Goal: Find specific page/section: Find specific page/section

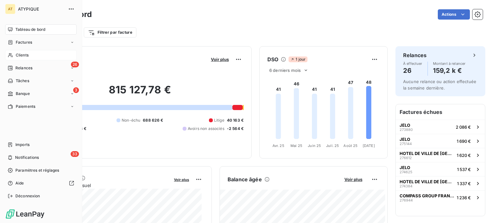
click at [23, 56] on span "Clients" at bounding box center [22, 55] width 13 height 6
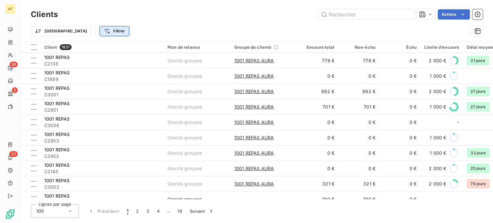
click at [82, 29] on html "AT 26 3 33 Clients Actions Trier Filtrer Client 1831 Plan de relance Groupe de …" at bounding box center [246, 111] width 493 height 223
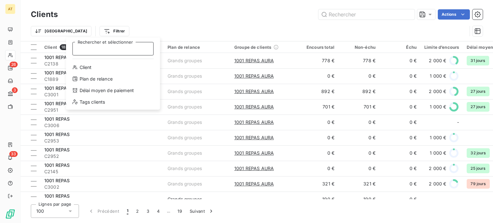
click at [86, 52] on input "Rechercher et sélectionner" at bounding box center [113, 48] width 81 height 13
click at [85, 50] on input "c" at bounding box center [113, 48] width 81 height 13
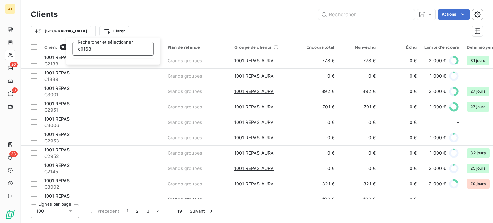
type input "c0168"
click at [50, 31] on html "AT 26 3 33 Clients Actions Trier Filtrer Client 1831 Plan de relance Groupe de …" at bounding box center [246, 111] width 493 height 223
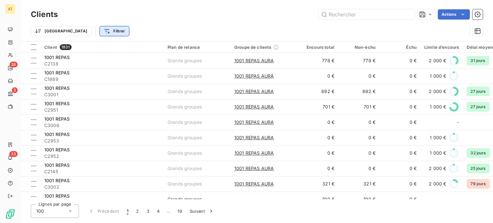
click at [72, 33] on html "AT 26 3 33 Clients Actions Trier Filtrer Client 1831 Plan de relance Groupe de …" at bounding box center [246, 111] width 493 height 223
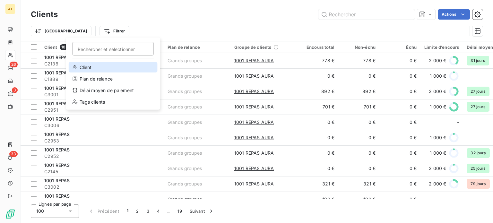
click at [91, 67] on div "Client" at bounding box center [113, 67] width 89 height 10
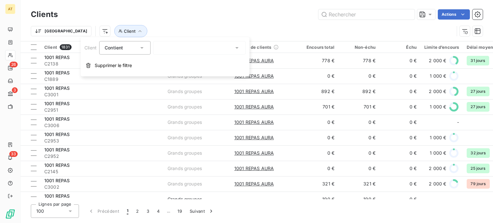
click at [155, 49] on div at bounding box center [199, 47] width 92 height 13
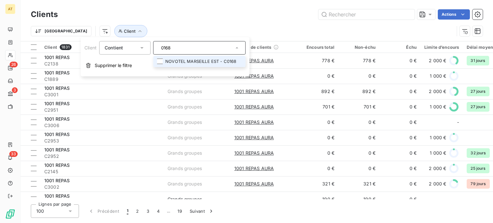
type input "0168"
click at [170, 60] on li "NOVOTEL MARSEILLE EST - C0168" at bounding box center [199, 61] width 92 height 11
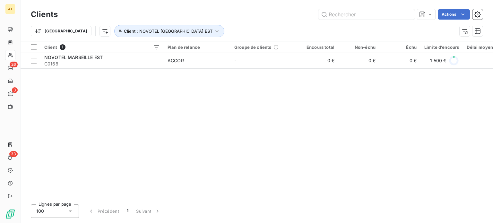
click at [160, 88] on div "Client 1 Plan de relance Groupe de clients Encours total Non-échu Échu Limite d…" at bounding box center [257, 120] width 472 height 158
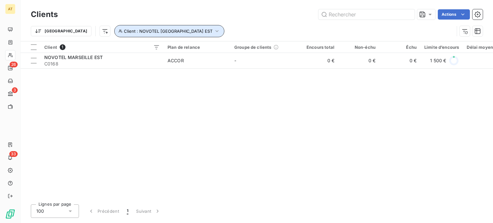
click at [124, 30] on span "Client : NOVOTEL [GEOGRAPHIC_DATA] EST" at bounding box center [168, 31] width 89 height 5
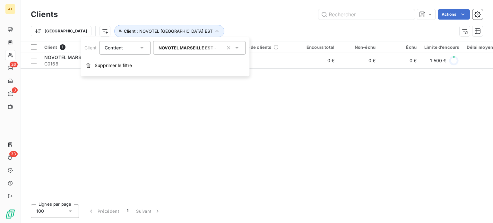
click at [167, 50] on div "NOVOTEL MARSEILLE EST - C0168" at bounding box center [199, 47] width 92 height 13
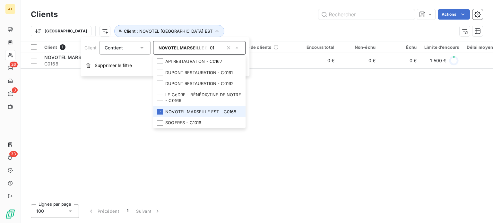
type input "0"
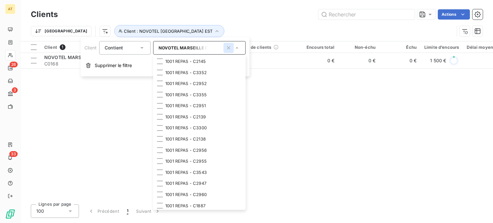
click at [228, 48] on icon "button" at bounding box center [228, 48] width 6 height 6
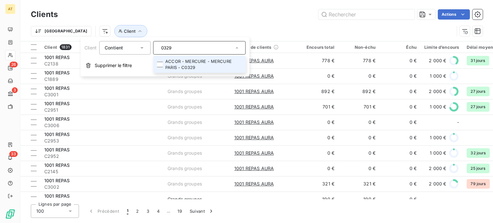
type input "0329"
click at [218, 61] on li "ACCOR - MERCURE - MERCURE PARIS - C0329" at bounding box center [199, 64] width 92 height 17
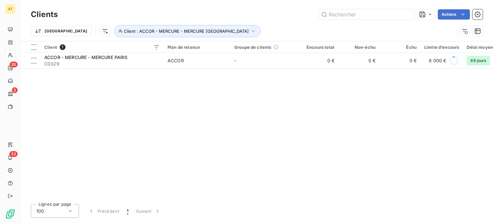
click at [194, 93] on div "Client 1 Plan de relance Groupe de clients Encours total Non-échu Échu Limite d…" at bounding box center [257, 120] width 472 height 158
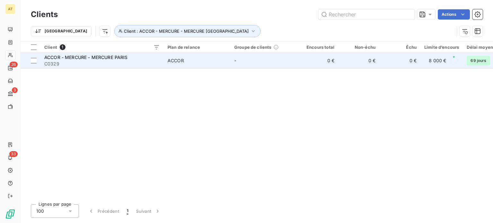
click at [112, 56] on span "ACCOR - MERCURE - MERCURE PARIS" at bounding box center [85, 57] width 83 height 5
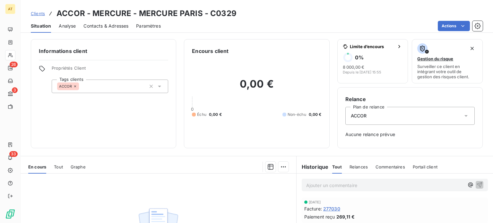
click at [37, 15] on span "Clients" at bounding box center [38, 13] width 14 height 5
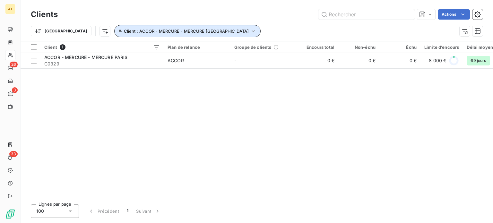
click at [160, 34] on button "Client : ACCOR - MERCURE - MERCURE [GEOGRAPHIC_DATA]" at bounding box center [187, 31] width 146 height 12
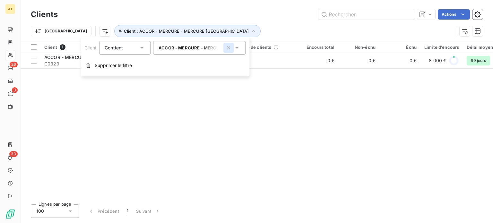
click at [226, 48] on icon "button" at bounding box center [228, 48] width 6 height 6
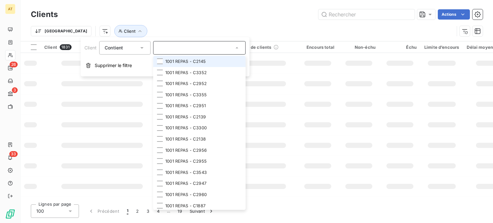
click at [196, 49] on input "text" at bounding box center [195, 48] width 75 height 6
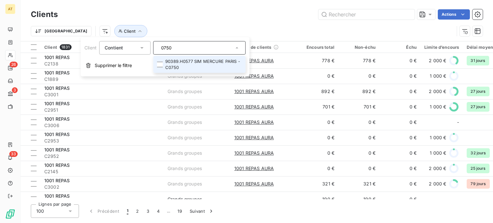
type input "0750"
click at [196, 63] on li "90389.H0577 SIM MERCURE PARIS - C0750" at bounding box center [199, 64] width 92 height 17
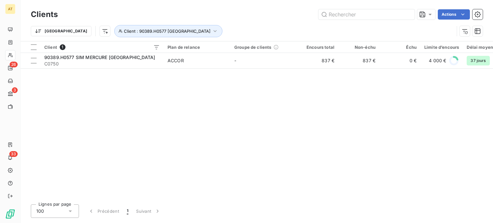
click at [155, 19] on div "Actions" at bounding box center [273, 14] width 417 height 10
